Goal: Information Seeking & Learning: Learn about a topic

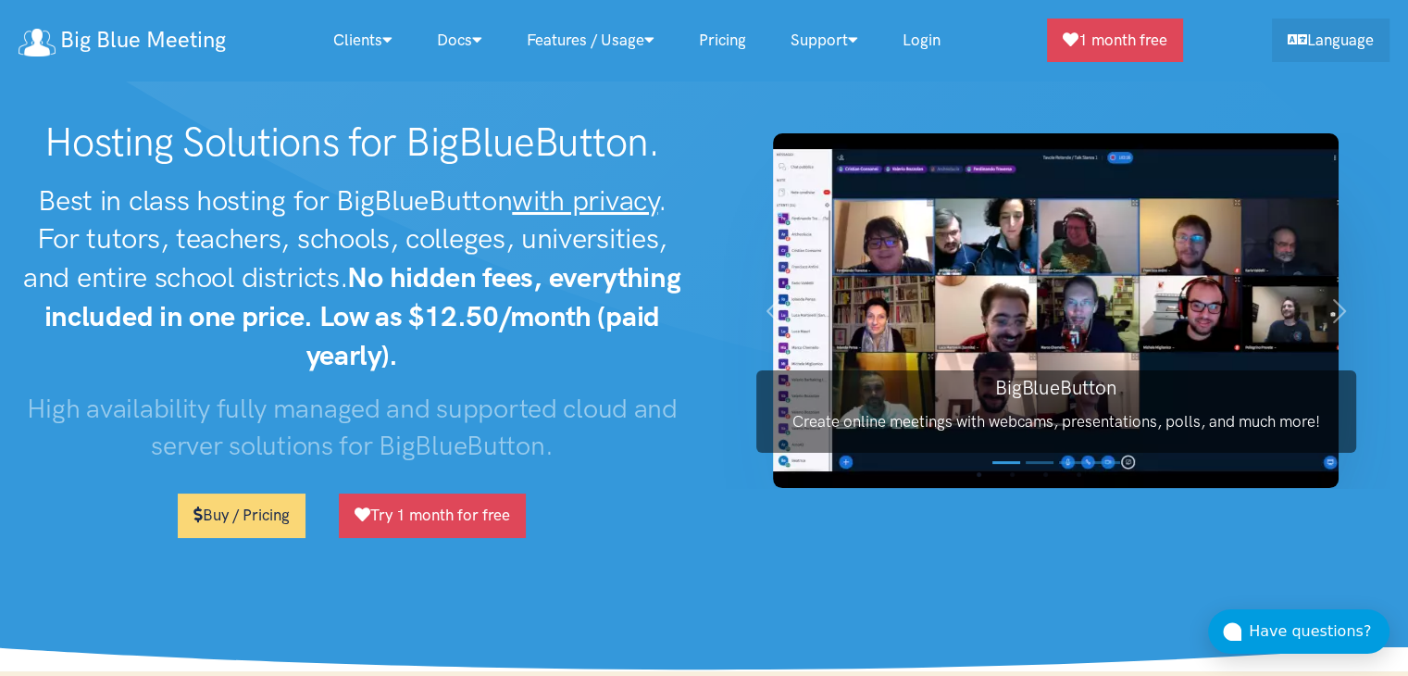
click at [738, 44] on link "Pricing" at bounding box center [723, 40] width 92 height 40
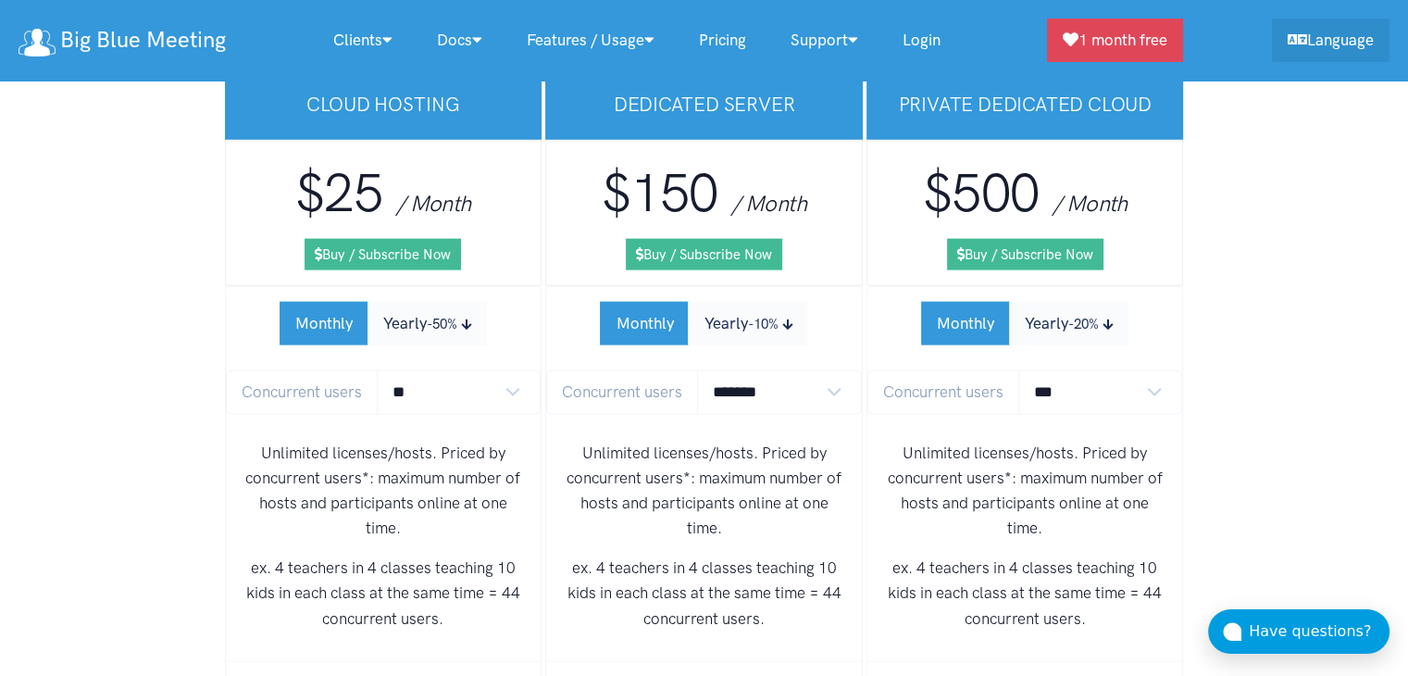
scroll to position [11278, 0]
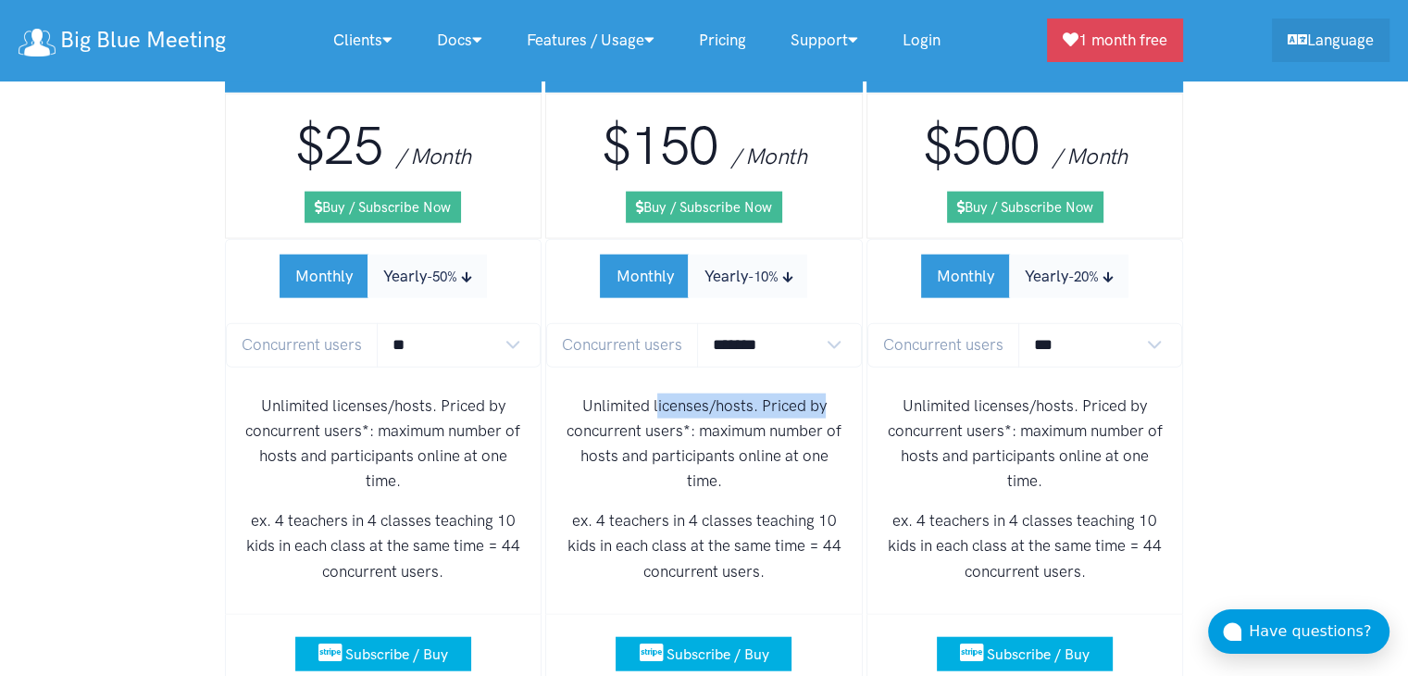
drag, startPoint x: 657, startPoint y: 319, endPoint x: 833, endPoint y: 323, distance: 175.9
click at [833, 393] on p "Unlimited licenses/hosts. Priced by concurrent users*: maximum number of hosts …" at bounding box center [704, 443] width 286 height 101
drag, startPoint x: 603, startPoint y: 347, endPoint x: 703, endPoint y: 350, distance: 100.0
click at [699, 393] on p "Unlimited licenses/hosts. Priced by concurrent users*: maximum number of hosts …" at bounding box center [704, 443] width 286 height 101
drag, startPoint x: 787, startPoint y: 385, endPoint x: 798, endPoint y: 390, distance: 12.0
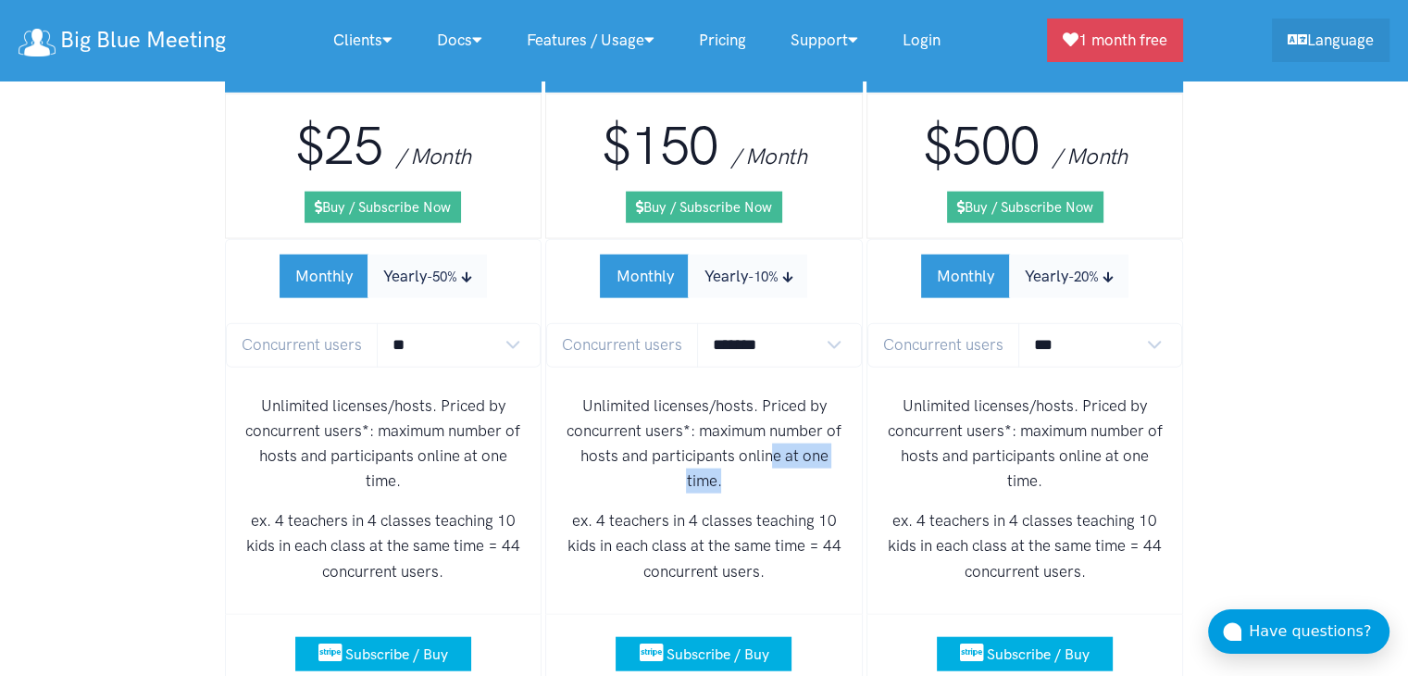
click at [798, 393] on p "Unlimited licenses/hosts. Priced by concurrent users*: maximum number of hosts …" at bounding box center [704, 443] width 286 height 101
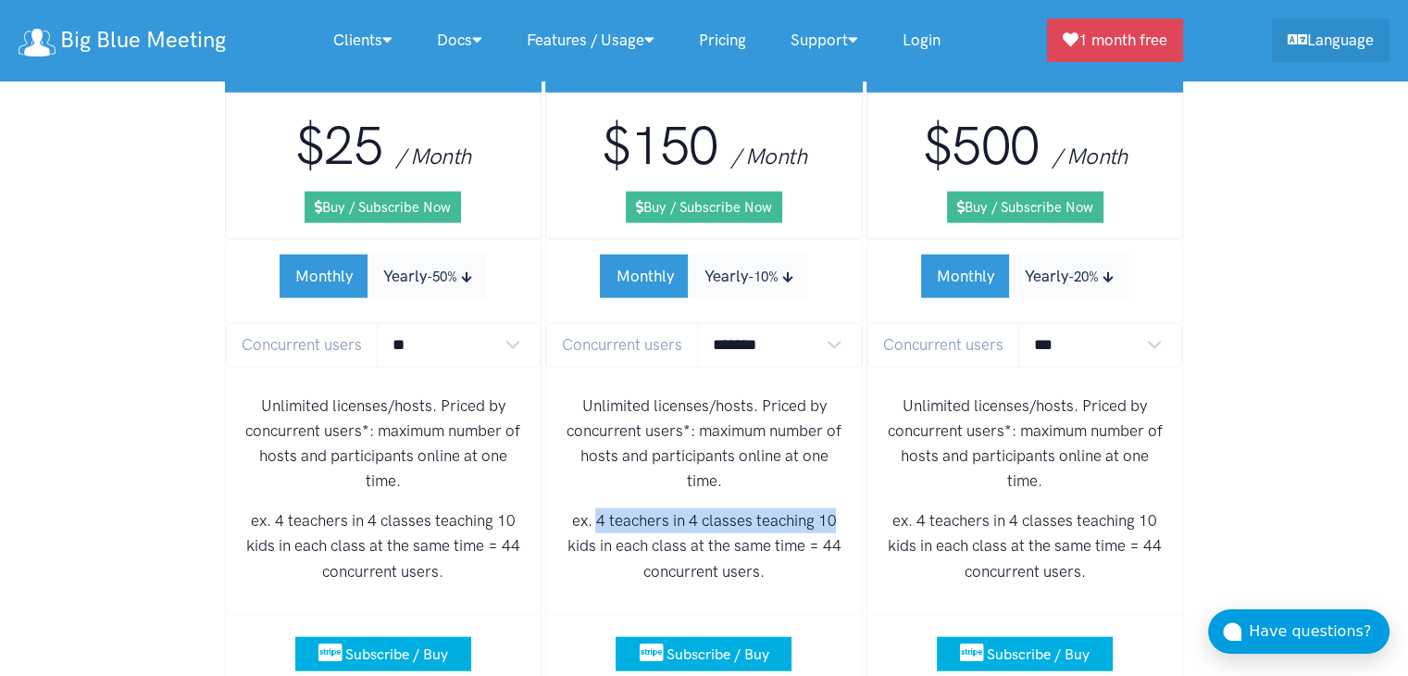
drag, startPoint x: 595, startPoint y: 435, endPoint x: 849, endPoint y: 438, distance: 253.6
click at [849, 438] on div "Unlimited licenses/hosts. Priced by concurrent users*: maximum number of hosts …" at bounding box center [704, 496] width 316 height 235
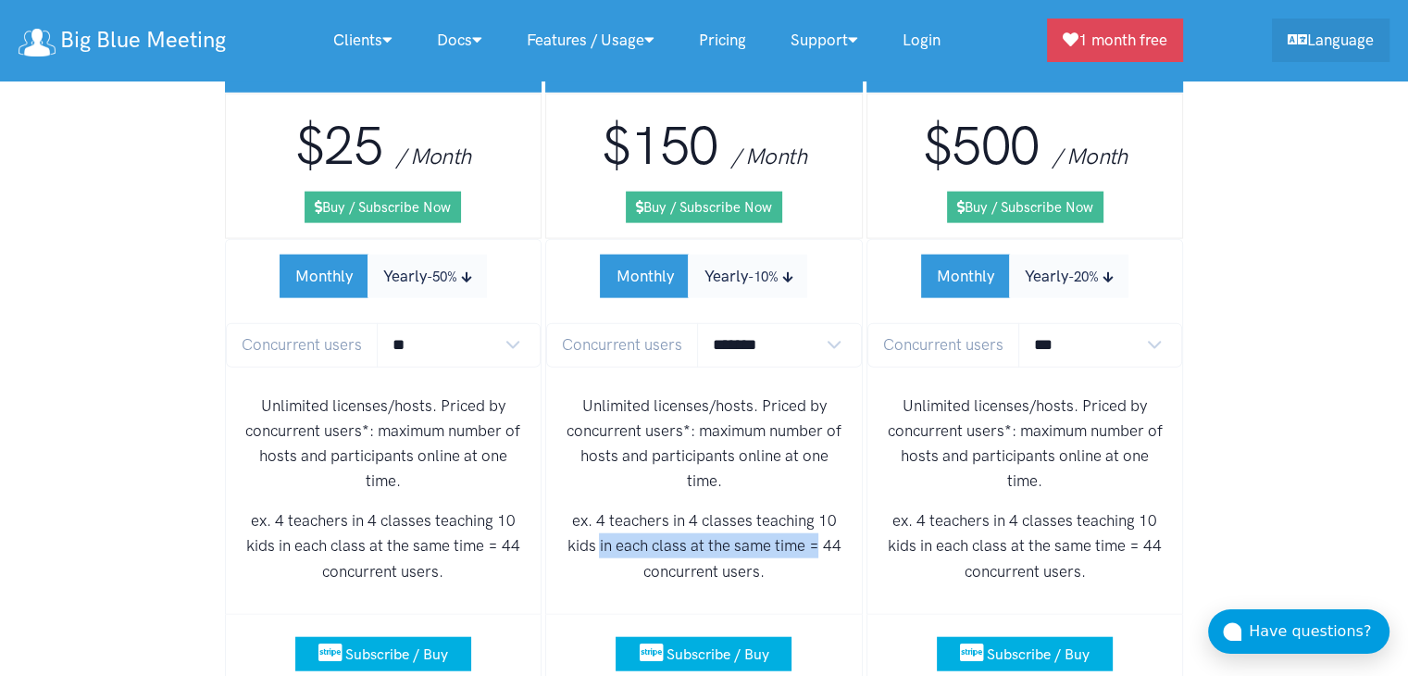
drag, startPoint x: 596, startPoint y: 467, endPoint x: 826, endPoint y: 465, distance: 229.6
click at [826, 508] on p "ex. 4 teachers in 4 classes teaching 10 kids in each class at the same time = 4…" at bounding box center [704, 546] width 286 height 76
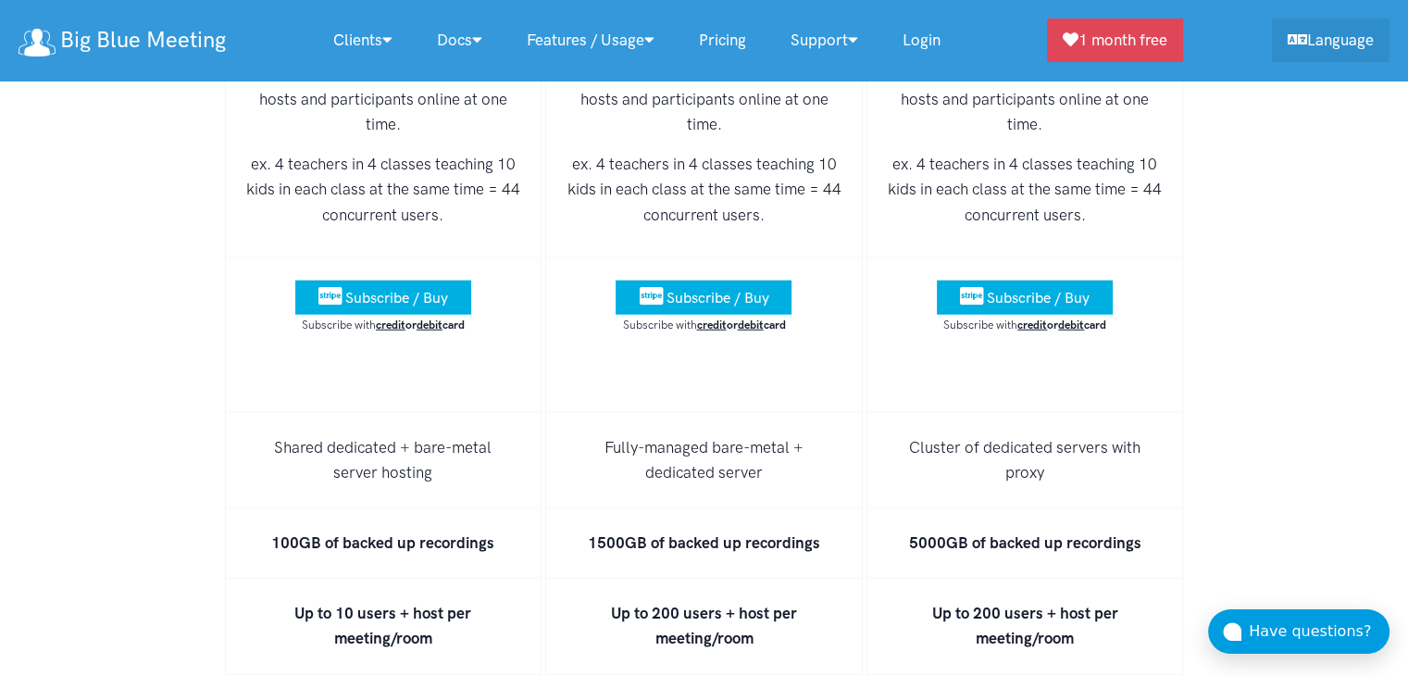
scroll to position [11648, 0]
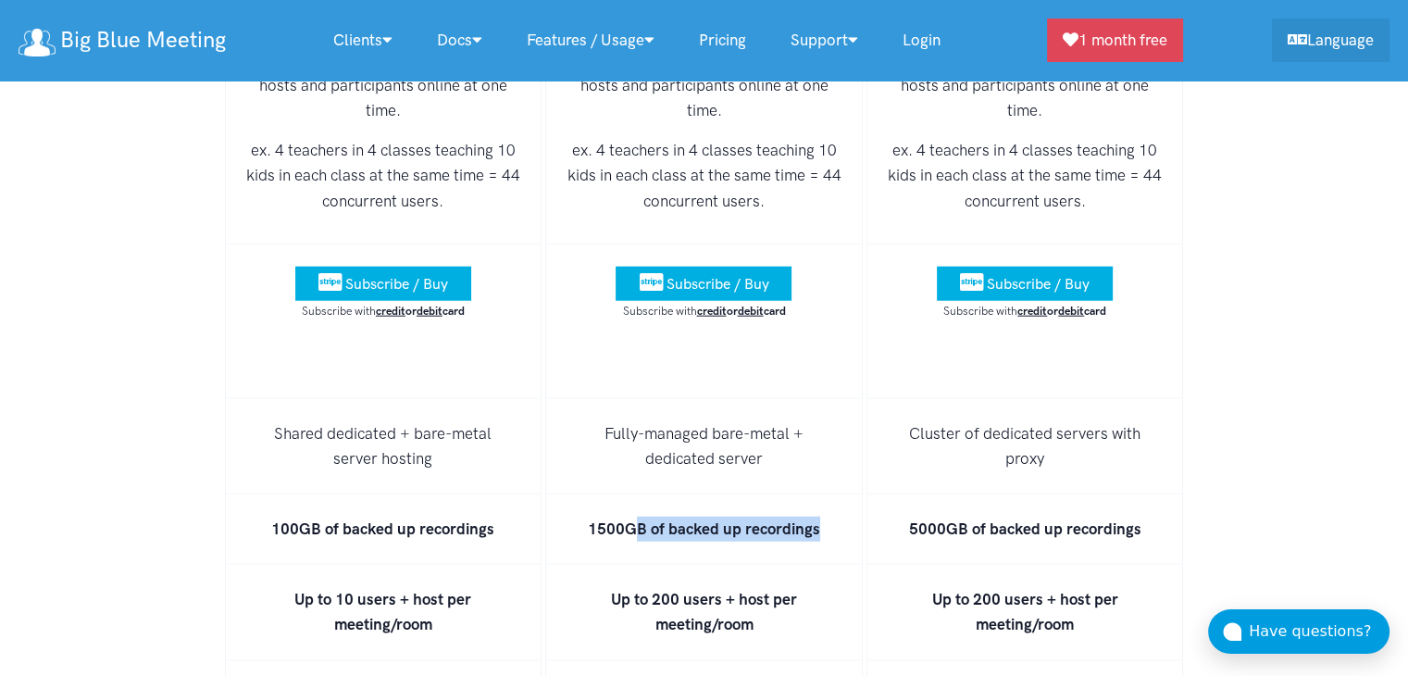
drag, startPoint x: 637, startPoint y: 438, endPoint x: 821, endPoint y: 443, distance: 184.3
click at [821, 494] on li "1500GB of backed up recordings" at bounding box center [703, 529] width 317 height 70
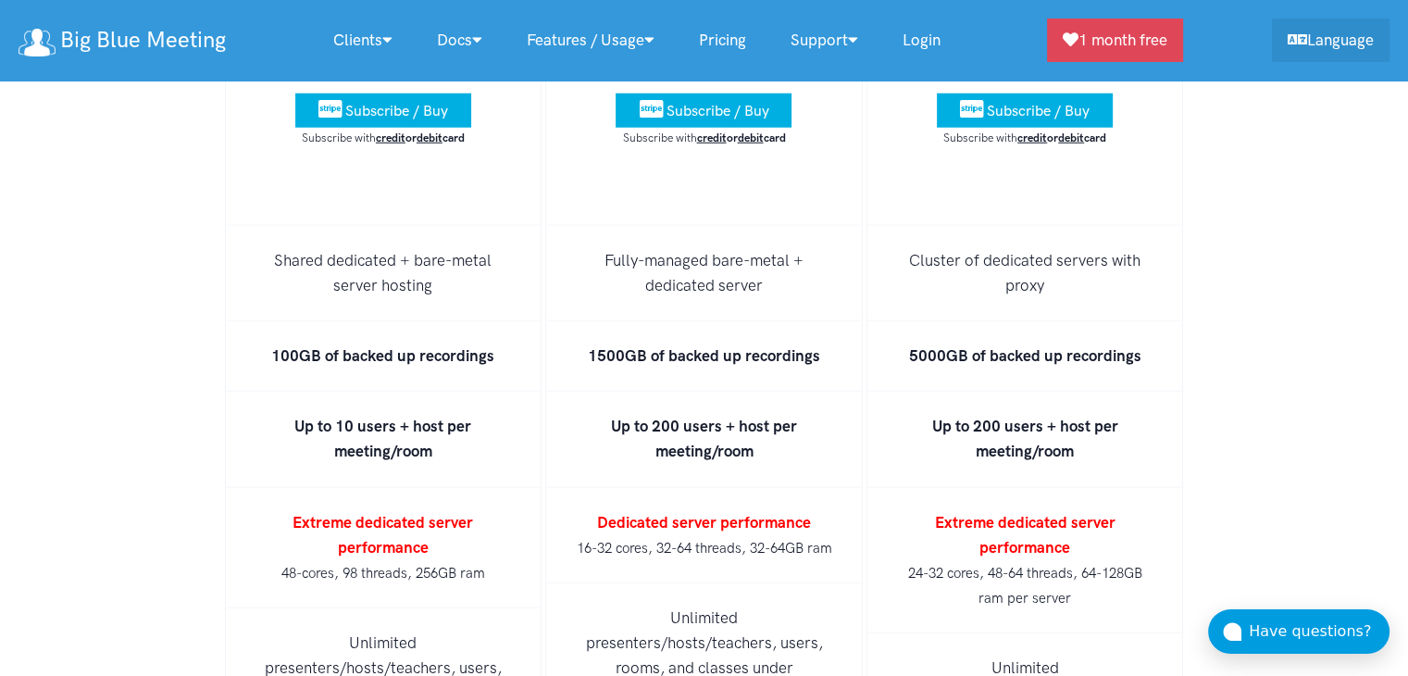
scroll to position [11833, 0]
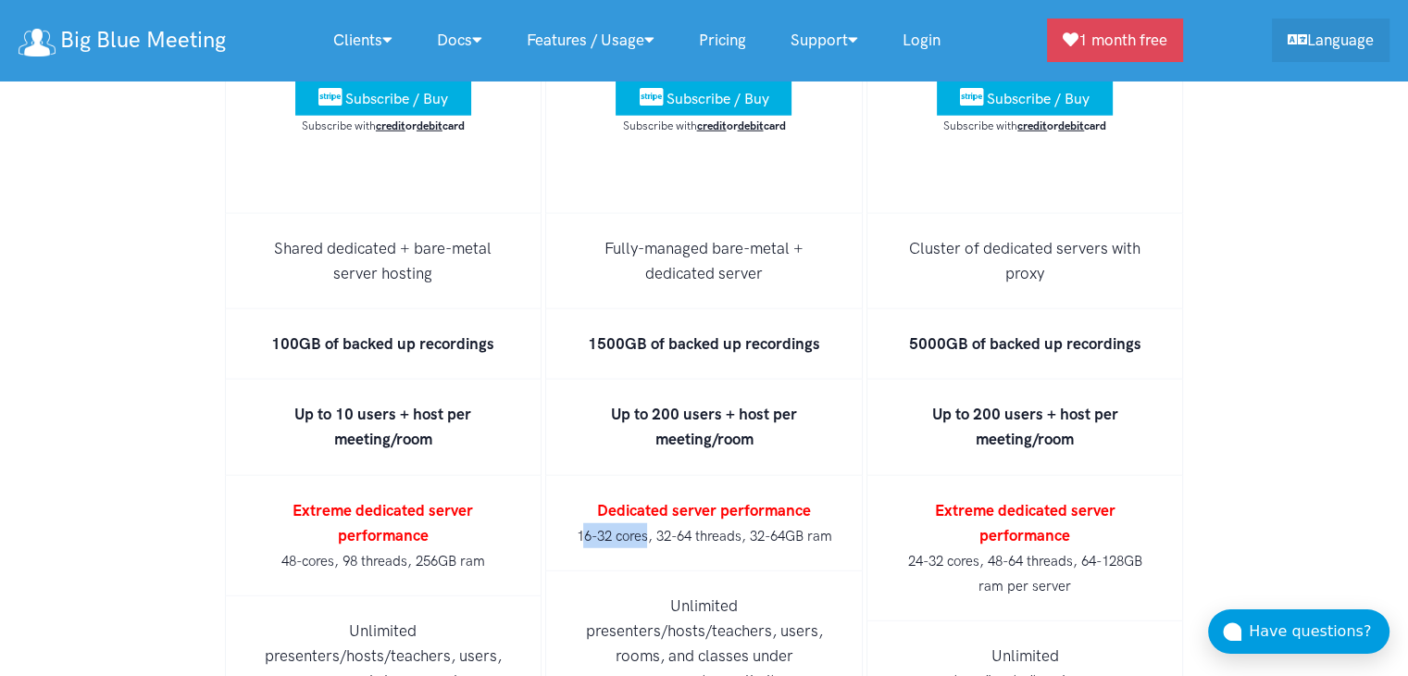
drag, startPoint x: 597, startPoint y: 452, endPoint x: 706, endPoint y: 454, distance: 109.3
click at [684, 528] on small "16-32 cores, 32-64 threads, 32-64GB ram" at bounding box center [703, 536] width 255 height 17
drag, startPoint x: 783, startPoint y: 456, endPoint x: 795, endPoint y: 457, distance: 12.1
click at [791, 528] on small "16-32 cores, 32-64 threads, 32-64GB ram" at bounding box center [703, 536] width 255 height 17
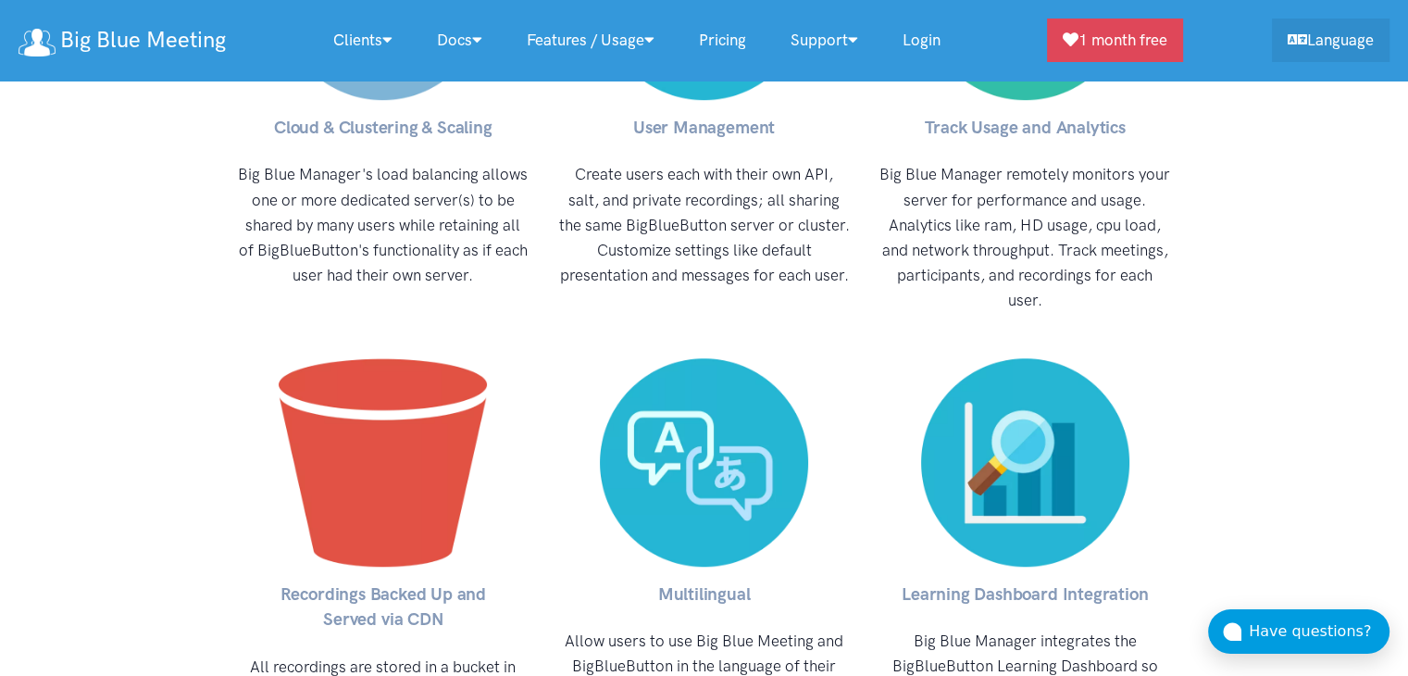
scroll to position [8039, 0]
